Goal: Task Accomplishment & Management: Complete application form

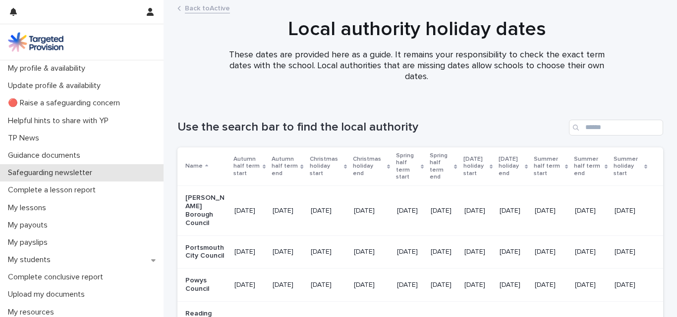
scroll to position [818, 0]
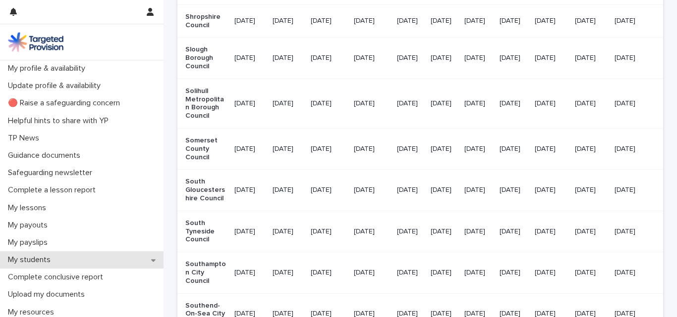
click at [37, 262] on p "My students" at bounding box center [31, 260] width 54 height 9
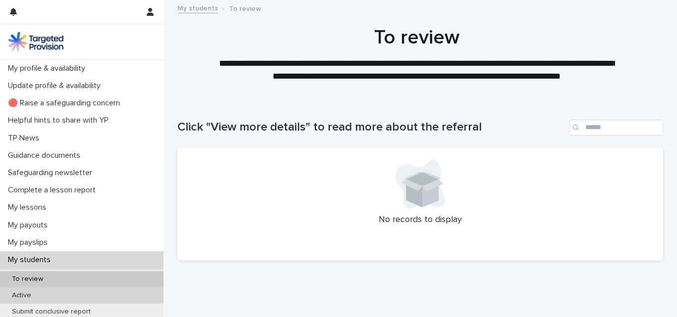
click at [28, 296] on p "Active" at bounding box center [21, 296] width 35 height 8
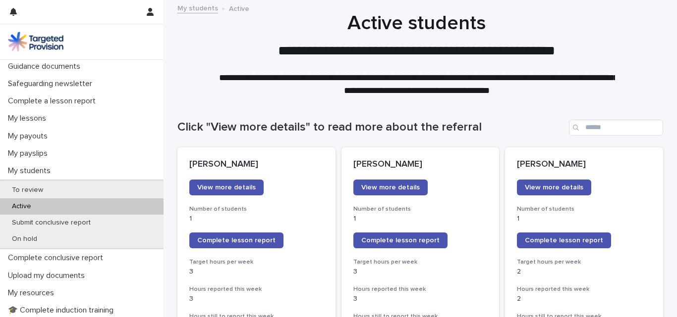
scroll to position [91, 0]
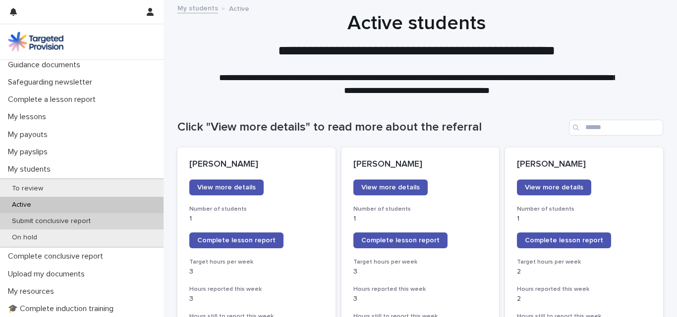
click at [94, 224] on p "Submit conclusive report" at bounding box center [51, 221] width 95 height 8
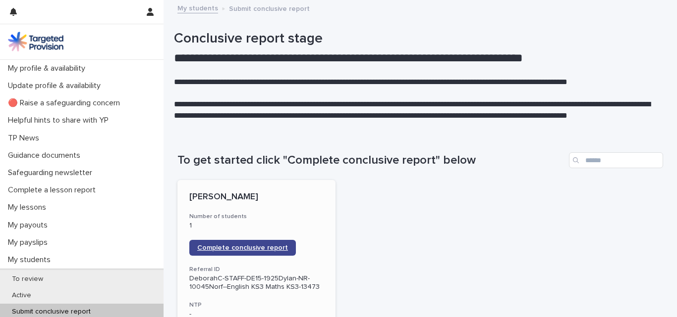
click at [247, 248] on span "Complete conclusive report" at bounding box center [242, 248] width 91 height 7
